Goal: Task Accomplishment & Management: Use online tool/utility

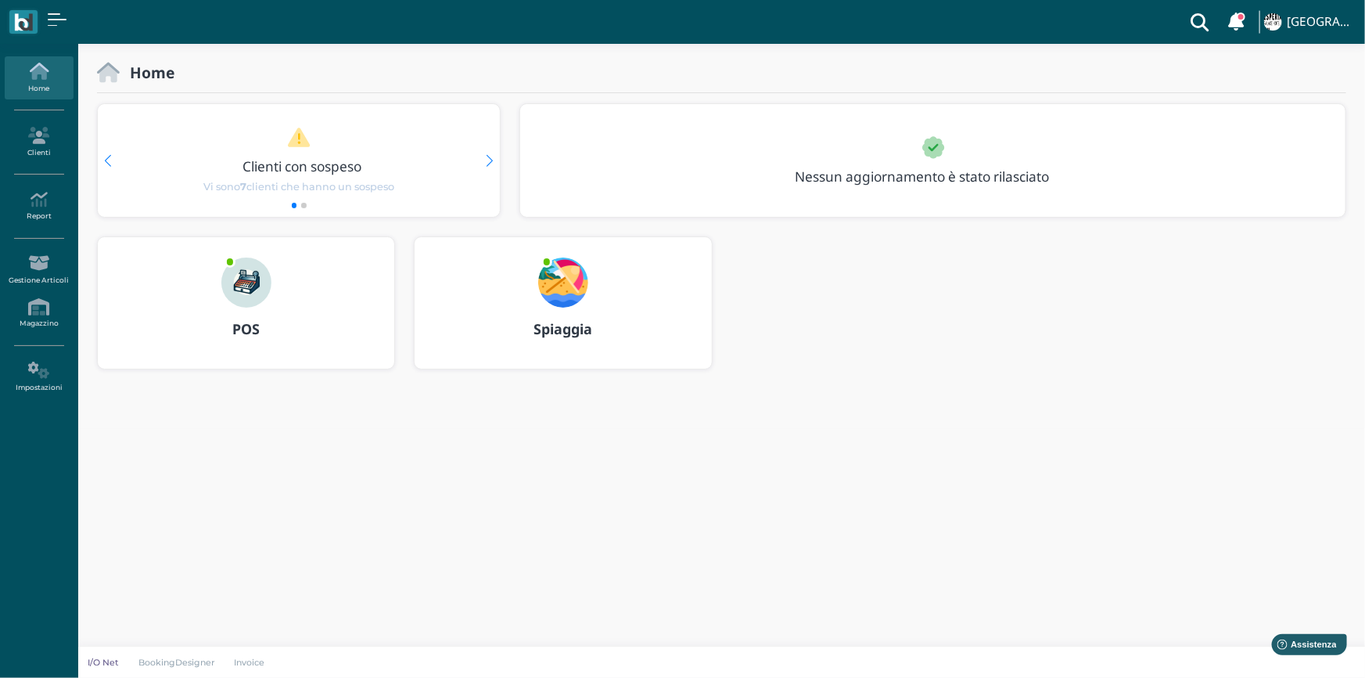
click at [544, 328] on b "Spiaggia" at bounding box center [563, 328] width 59 height 19
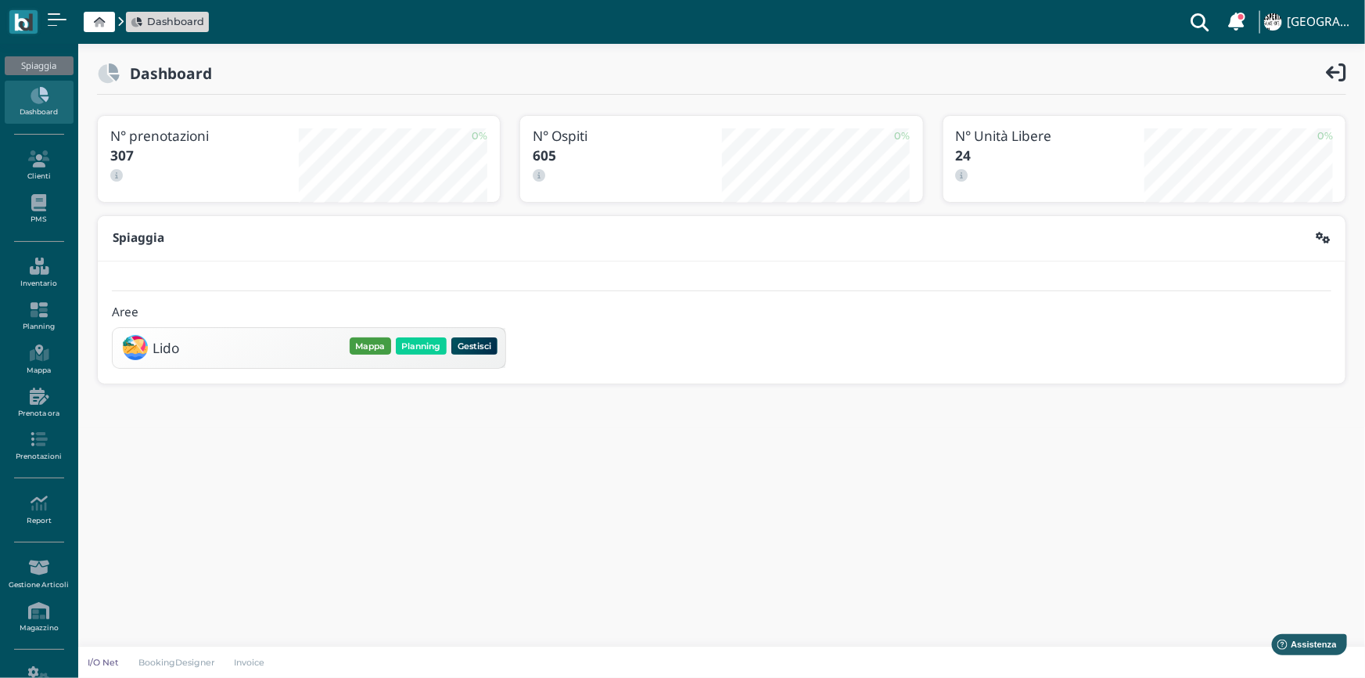
click at [376, 341] on button "Mappa" at bounding box center [370, 345] width 41 height 17
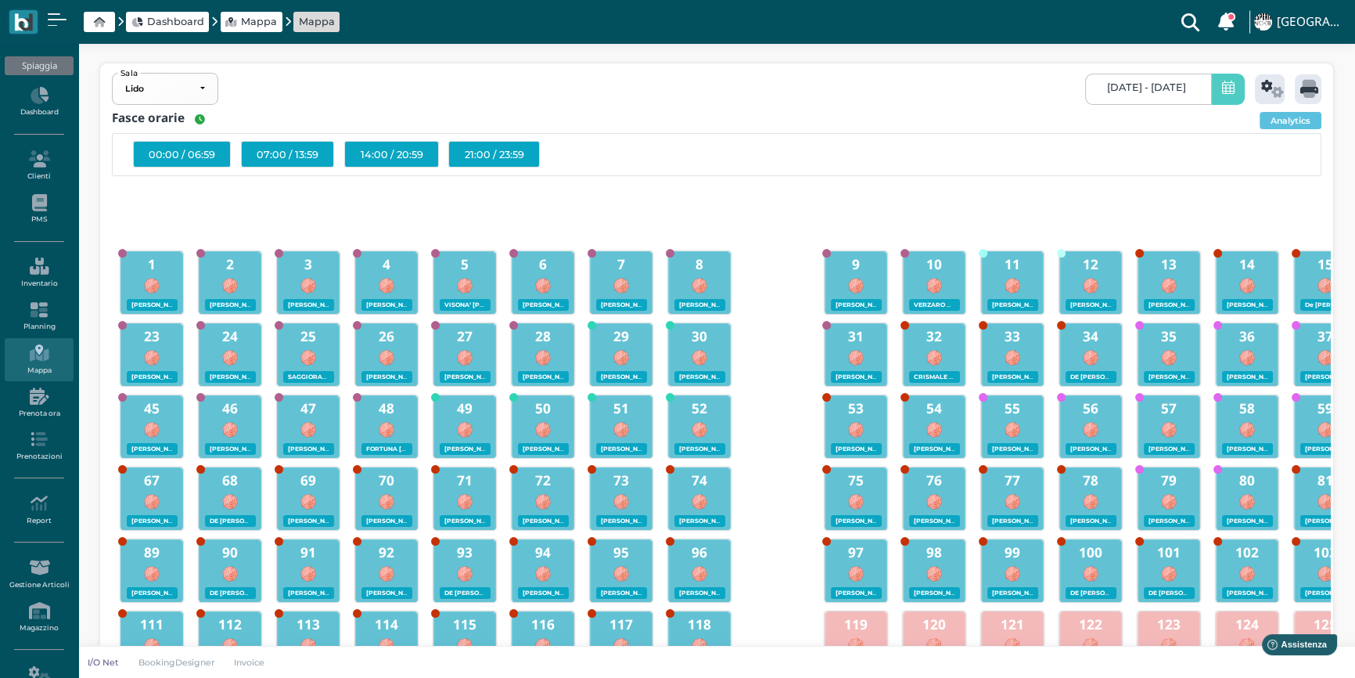
click at [1229, 93] on icon at bounding box center [1228, 89] width 13 height 16
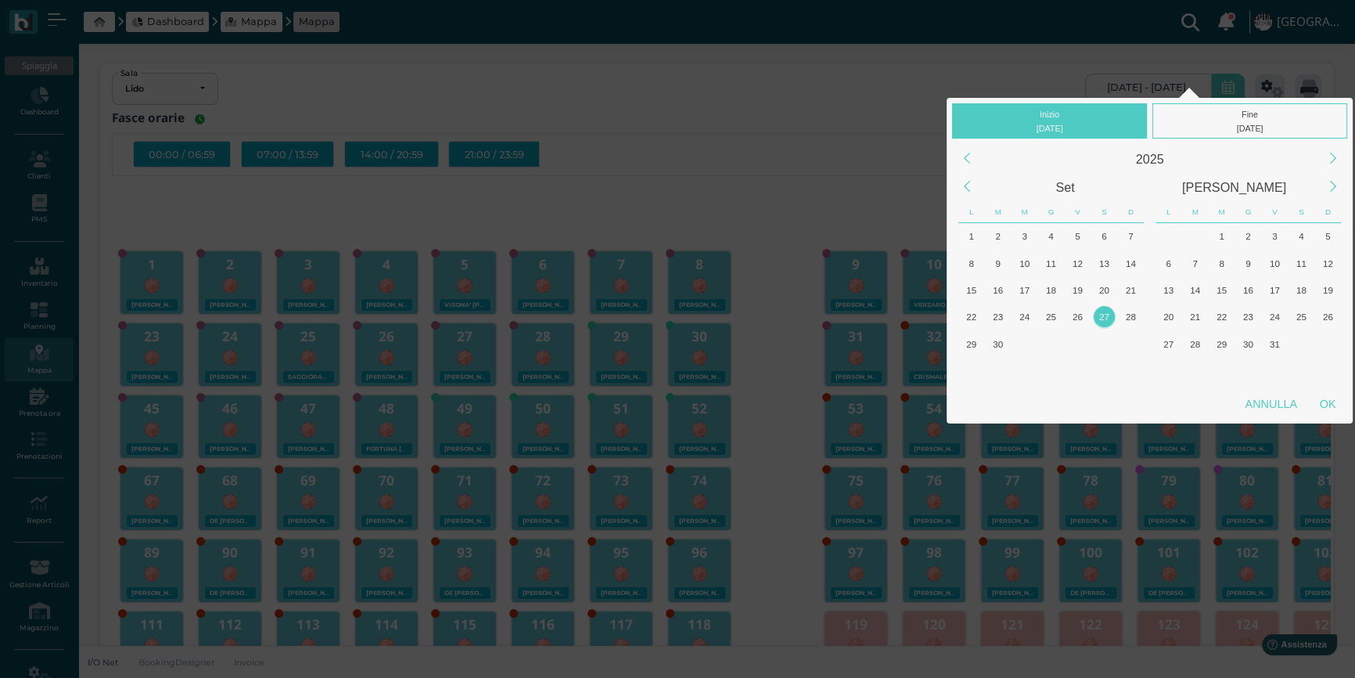
click at [1099, 311] on div "27" at bounding box center [1104, 316] width 21 height 21
click at [1318, 401] on div "OK" at bounding box center [1327, 404] width 39 height 28
type input "[DATE] - [DATE]"
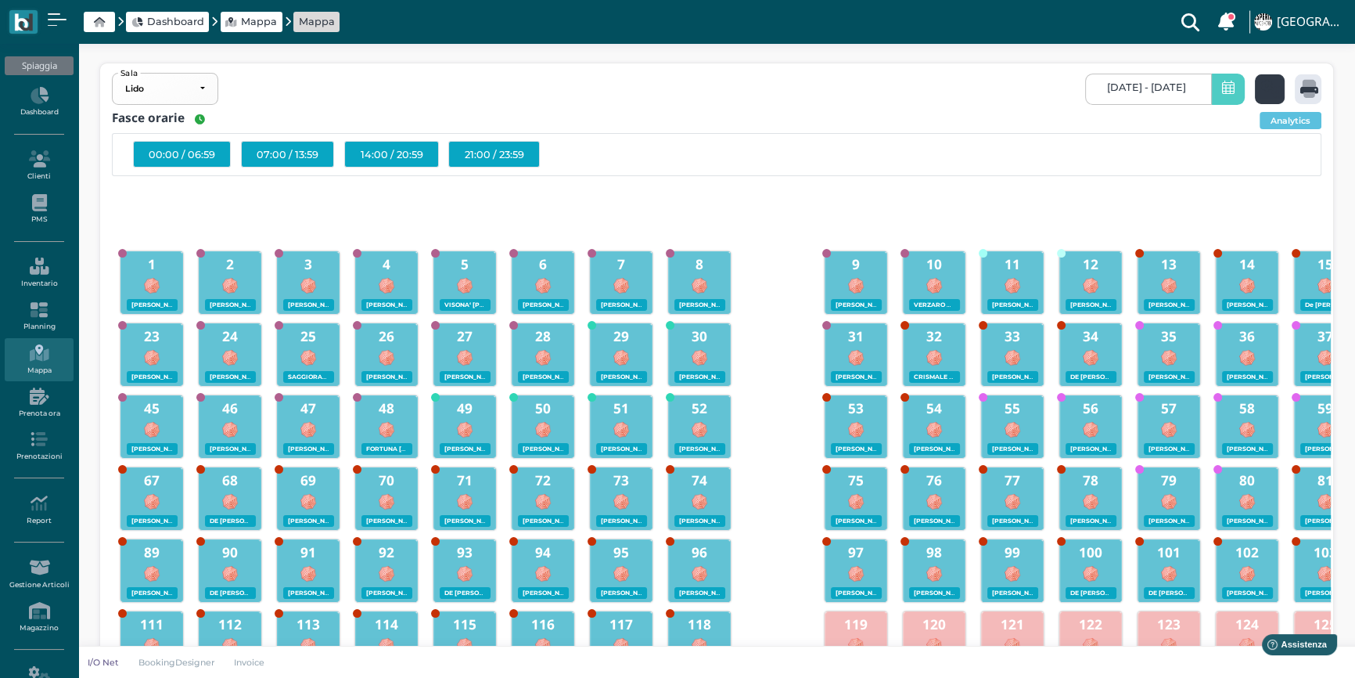
click at [1275, 93] on icon at bounding box center [1272, 89] width 23 height 18
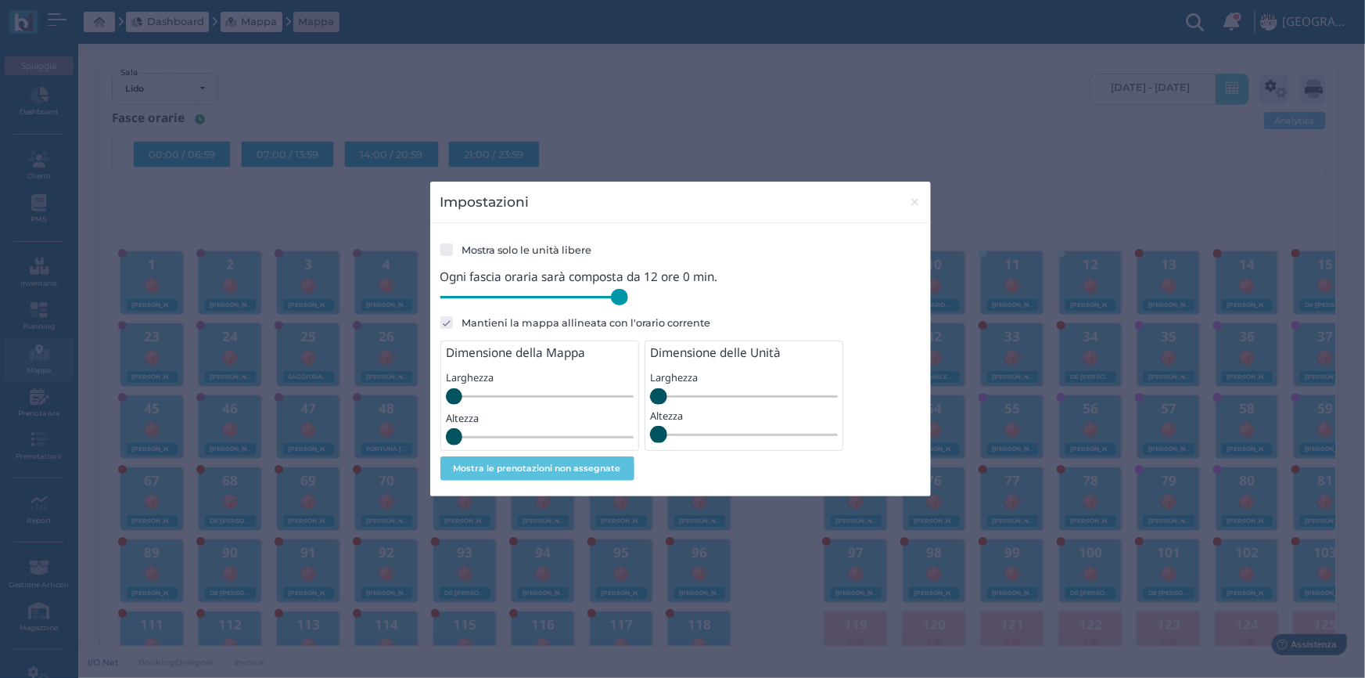
drag, startPoint x: 549, startPoint y: 299, endPoint x: 655, endPoint y: 310, distance: 107.0
type input "720"
click at [628, 306] on input "range" at bounding box center [535, 297] width 188 height 17
click at [911, 198] on span "×" at bounding box center [915, 202] width 12 height 20
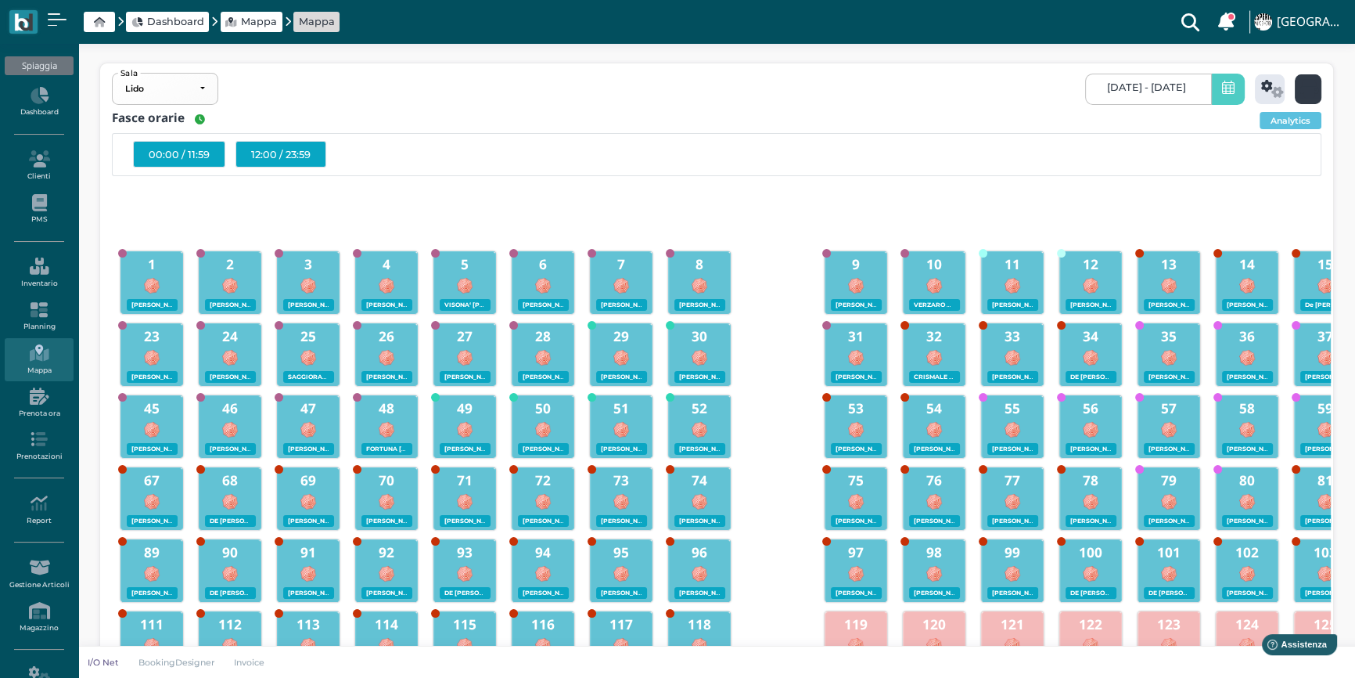
click at [1307, 92] on icon at bounding box center [1310, 89] width 18 height 18
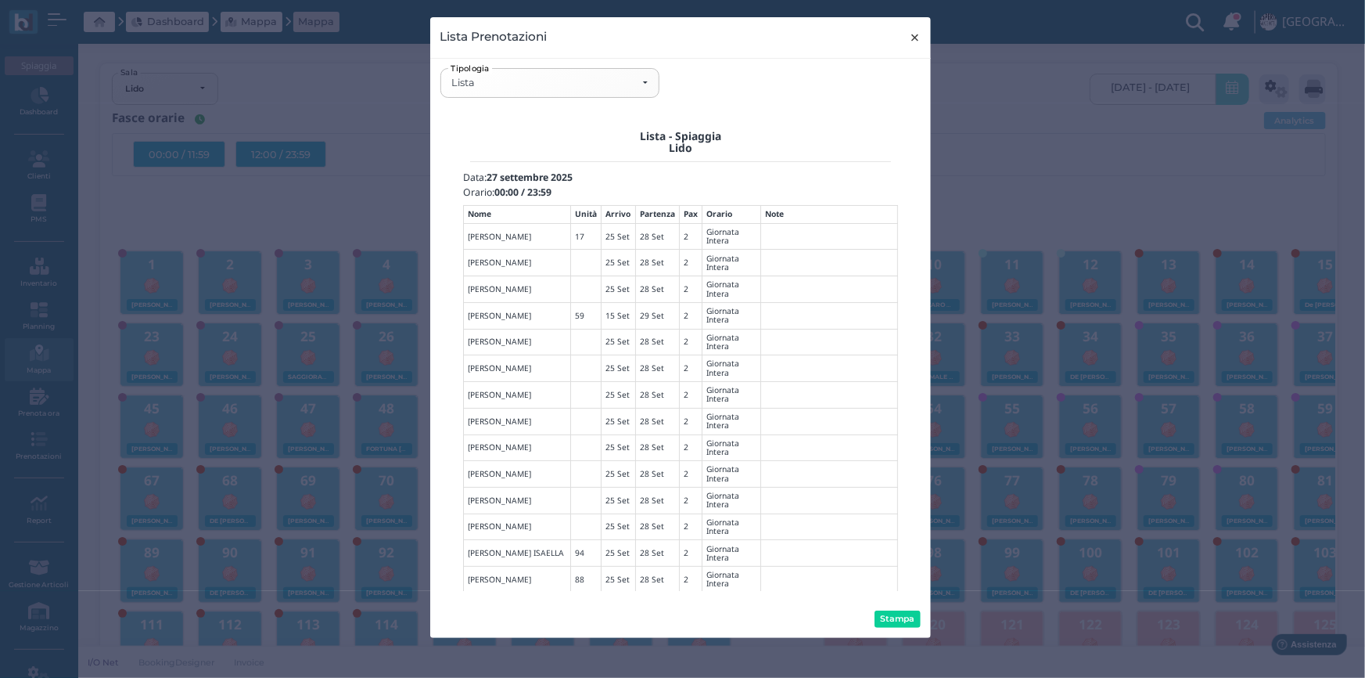
click at [911, 39] on span "×" at bounding box center [915, 37] width 12 height 20
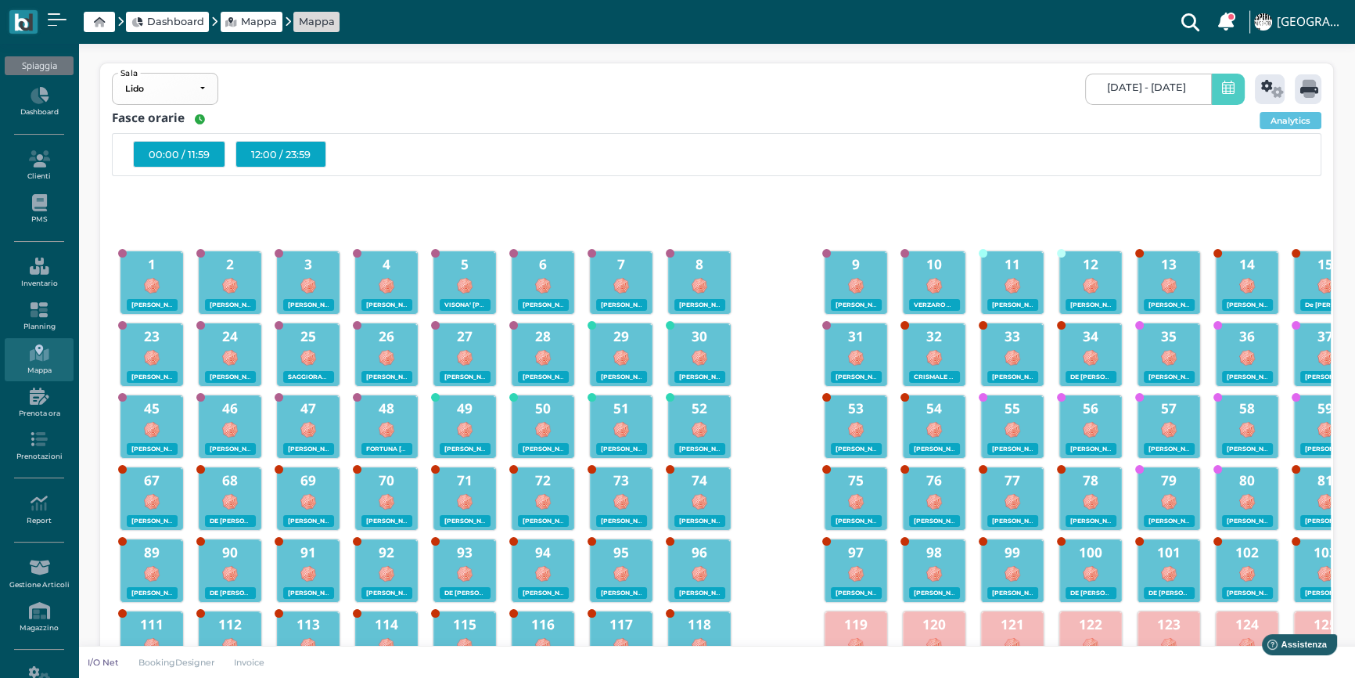
click at [282, 150] on div "12:00 / 23:59" at bounding box center [281, 154] width 91 height 27
click at [1301, 92] on icon at bounding box center [1310, 89] width 18 height 18
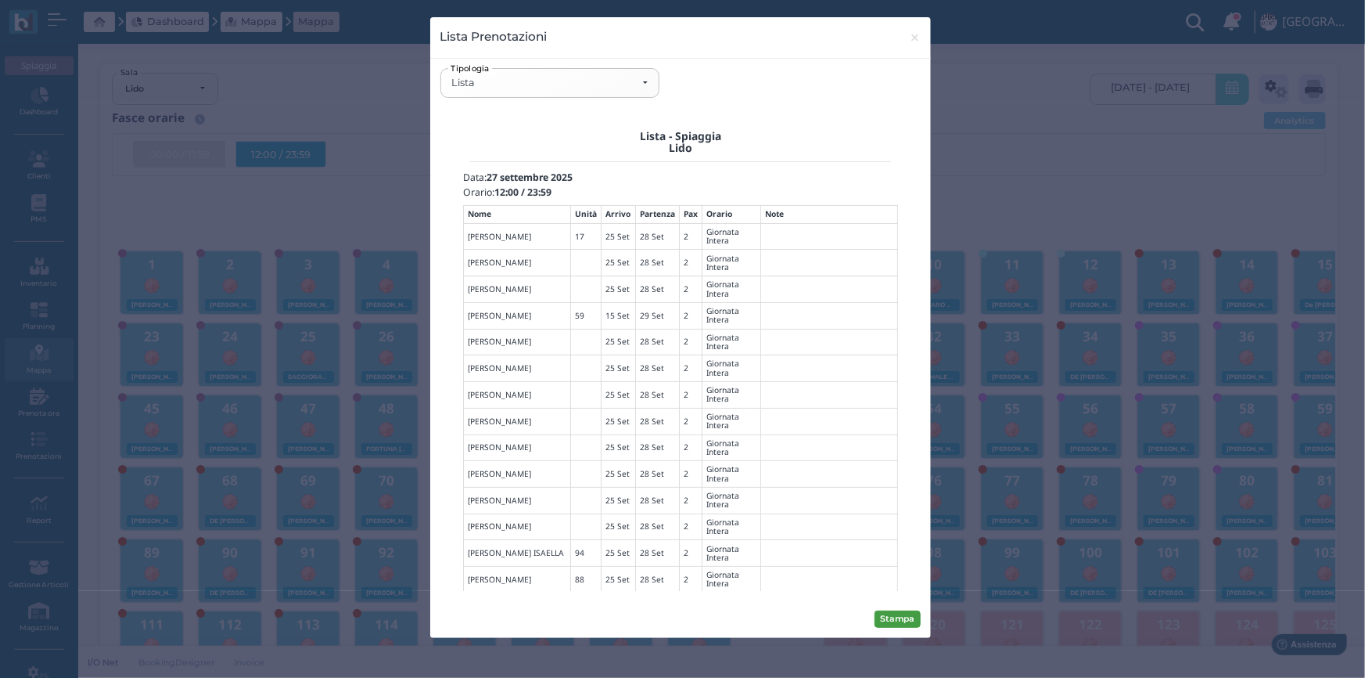
click at [916, 615] on button "Stampa" at bounding box center [898, 618] width 46 height 17
click at [642, 84] on div "Lista" at bounding box center [550, 83] width 196 height 13
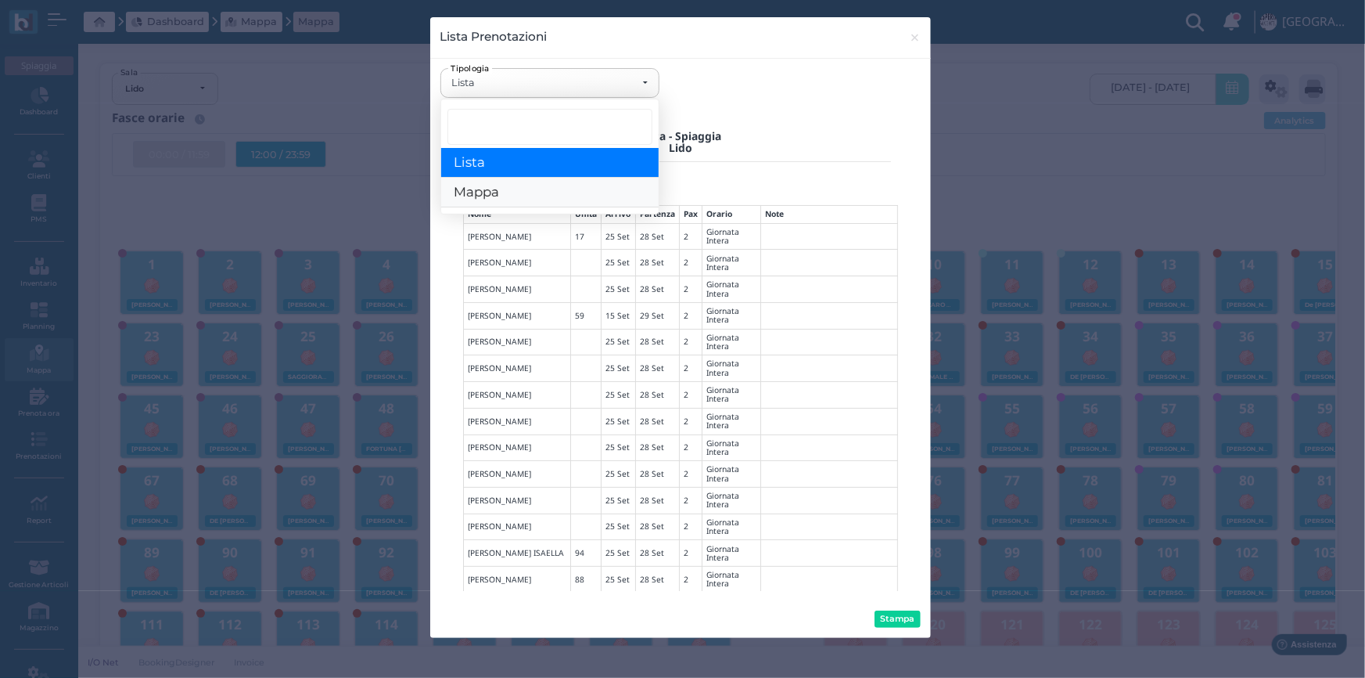
click at [533, 191] on link "Mappa" at bounding box center [550, 193] width 218 height 30
select select "map"
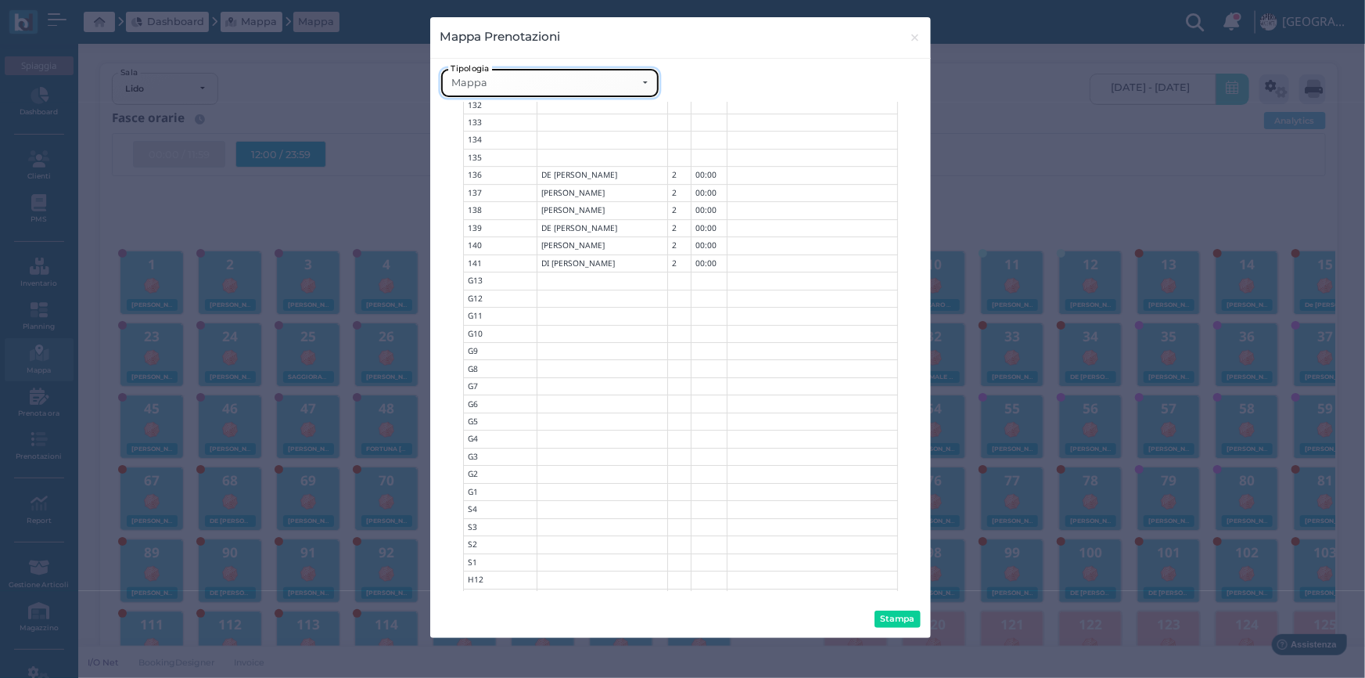
scroll to position [3112, 0]
click at [893, 615] on button "Stampa" at bounding box center [898, 618] width 46 height 17
drag, startPoint x: 915, startPoint y: 40, endPoint x: 588, endPoint y: 3, distance: 329.2
click at [915, 40] on span "×" at bounding box center [915, 37] width 12 height 20
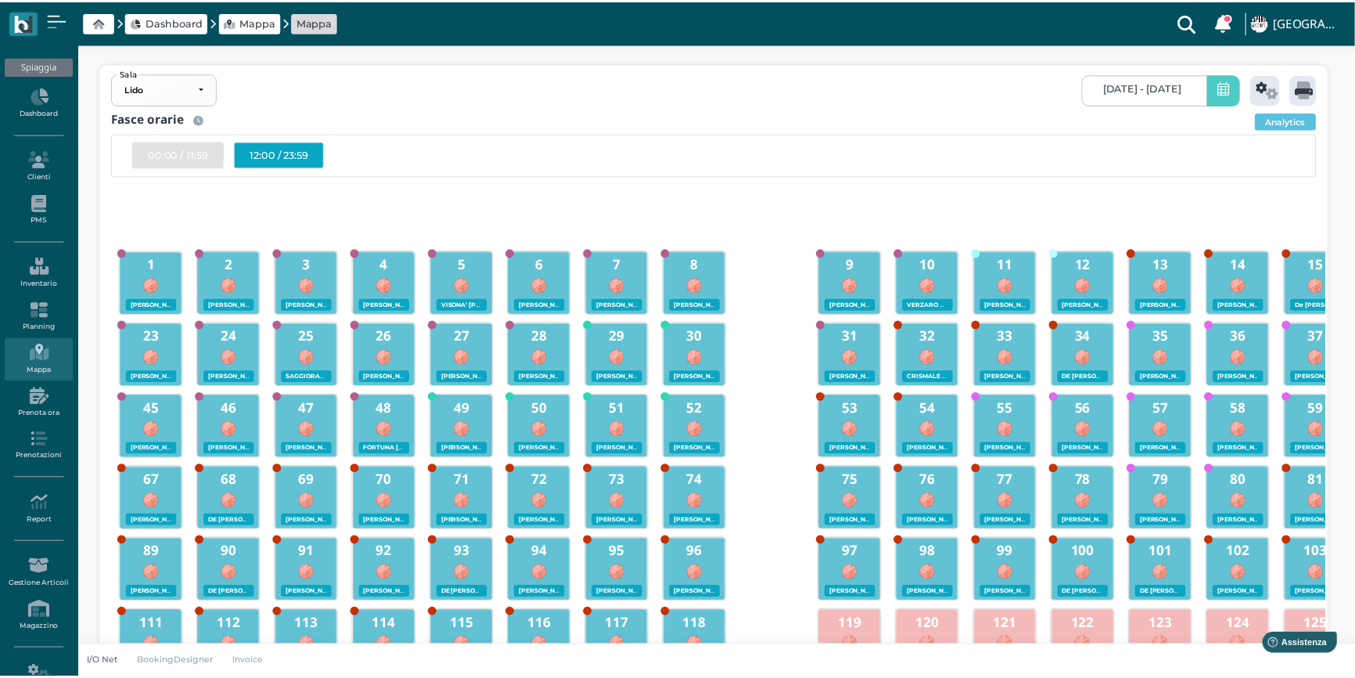
scroll to position [0, 0]
